Goal: Information Seeking & Learning: Learn about a topic

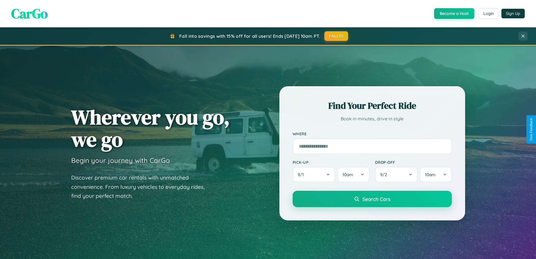
scroll to position [243, 0]
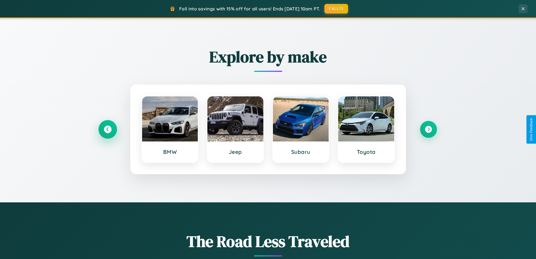
click at [108, 129] on icon at bounding box center [108, 130] width 8 height 8
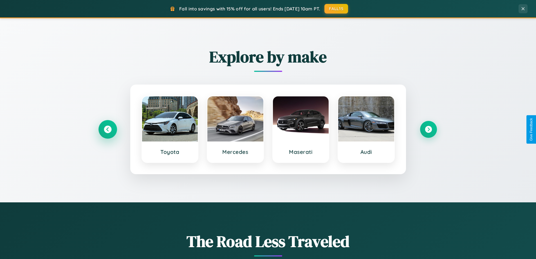
scroll to position [1084, 0]
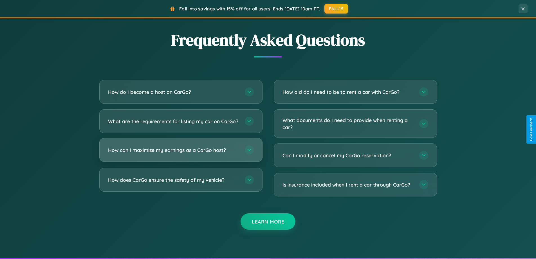
click at [181, 153] on h3 "How can I maximize my earnings as a CarGo host?" at bounding box center [173, 149] width 131 height 7
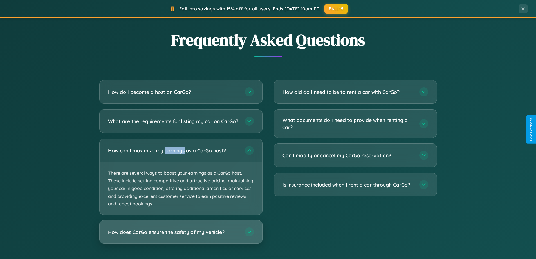
click at [181, 235] on h3 "How does CarGo ensure the safety of my vehicle?" at bounding box center [173, 231] width 131 height 7
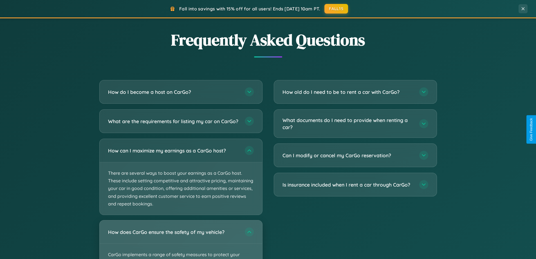
click at [181, 242] on div "How does CarGo ensure the safety of my vehicle?" at bounding box center [181, 231] width 163 height 23
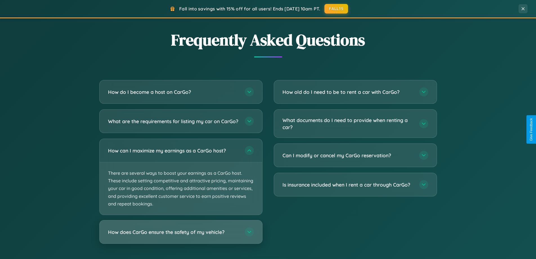
click at [181, 235] on h3 "How does CarGo ensure the safety of my vehicle?" at bounding box center [173, 231] width 131 height 7
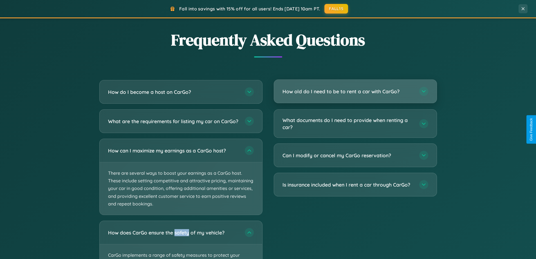
click at [355, 91] on h3 "How old do I need to be to rent a car with CarGo?" at bounding box center [348, 91] width 131 height 7
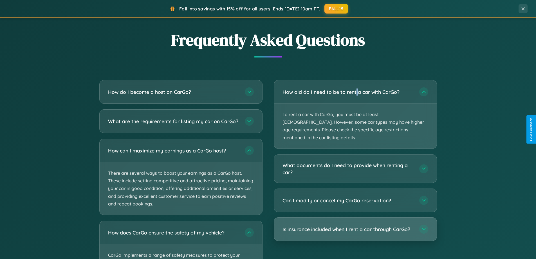
click at [355, 226] on h3 "Is insurance included when I rent a car through CarGo?" at bounding box center [348, 229] width 131 height 7
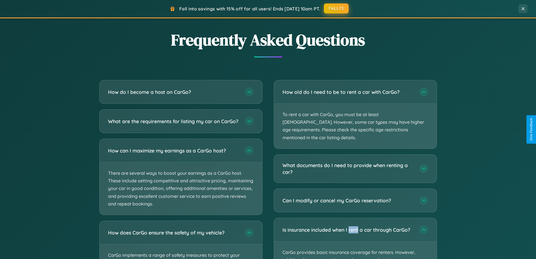
click at [337, 8] on button "FALL15" at bounding box center [336, 8] width 25 height 10
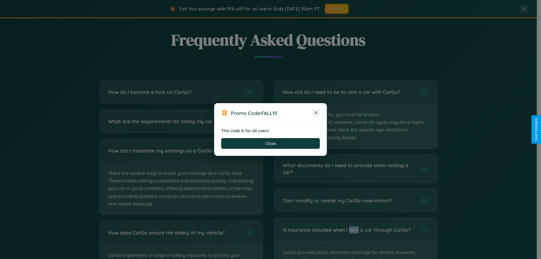
click at [316, 113] on icon at bounding box center [316, 113] width 6 height 6
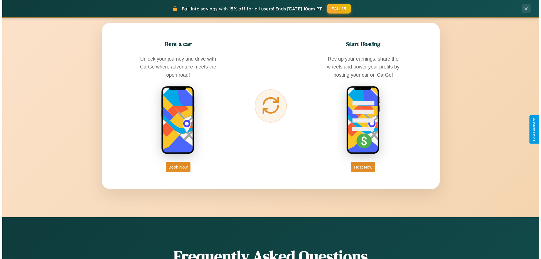
scroll to position [0, 0]
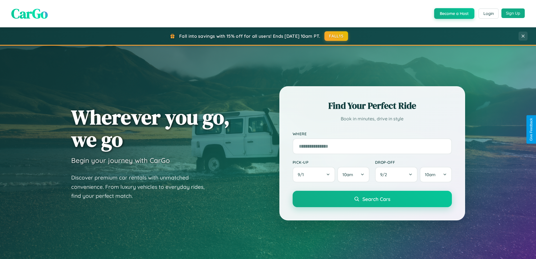
click at [513, 13] on button "Sign Up" at bounding box center [513, 13] width 23 height 10
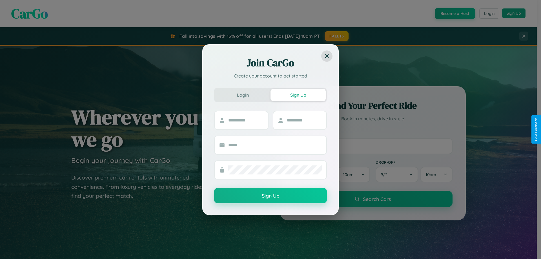
scroll to position [243, 0]
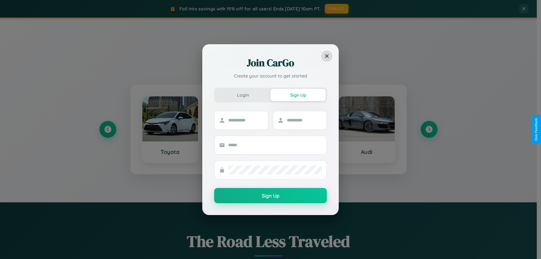
click at [108, 129] on div "Join CarGo Create your account to get started Login Sign Up Sign Up" at bounding box center [270, 129] width 541 height 259
click at [429, 129] on div "Join CarGo Create your account to get started Login Sign Up Sign Up" at bounding box center [270, 129] width 541 height 259
click at [235, 129] on div at bounding box center [241, 120] width 54 height 19
